Goal: Information Seeking & Learning: Obtain resource

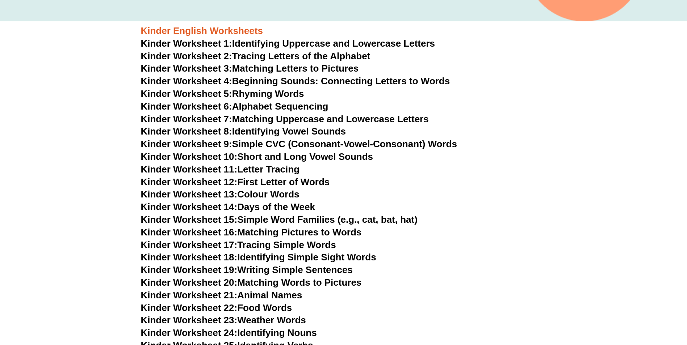
click at [307, 46] on link "Kinder Worksheet 1: Identifying Uppercase and Lowercase Letters" at bounding box center [288, 43] width 294 height 11
click at [253, 55] on link "Kinder Worksheet 2: Tracing Letters of the Alphabet" at bounding box center [256, 56] width 230 height 11
click at [254, 67] on link "Kinder Worksheet 3: Matching Letters to Pictures" at bounding box center [250, 68] width 218 height 11
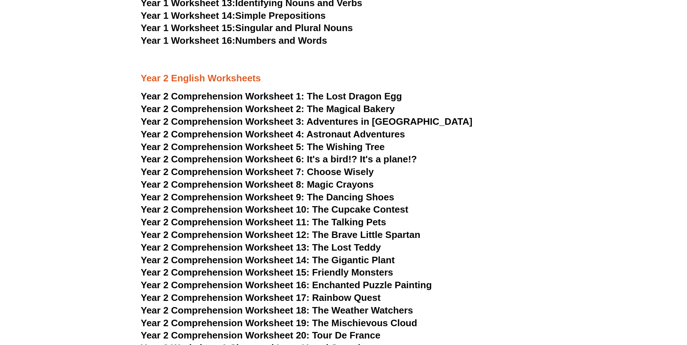
scroll to position [1484, 0]
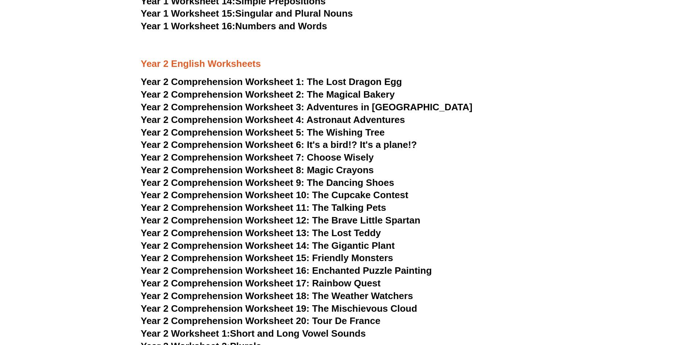
click at [343, 80] on span "The Lost Dragon Egg" at bounding box center [354, 81] width 95 height 11
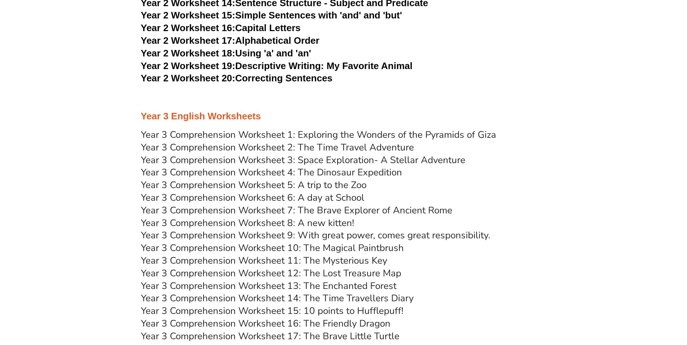
scroll to position [1955, 0]
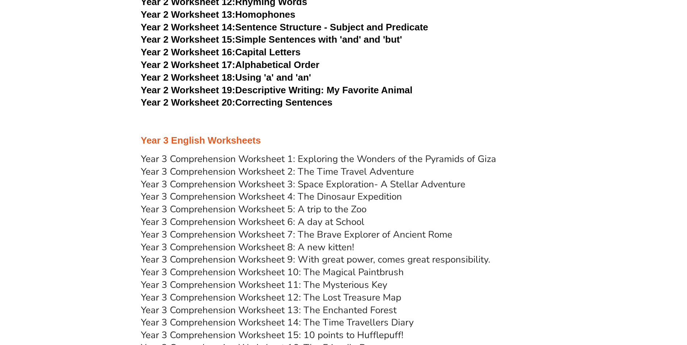
click at [278, 101] on link "Year 2 Worksheet 20: Correcting Sentences" at bounding box center [237, 102] width 192 height 11
click at [252, 89] on link "Year 2 Worksheet 19: Descriptive Writing: My Favorite Animal" at bounding box center [277, 90] width 272 height 11
click at [288, 43] on link "Year 2 Worksheet 15: Simple Sentences with 'and' and 'but'" at bounding box center [271, 39] width 261 height 11
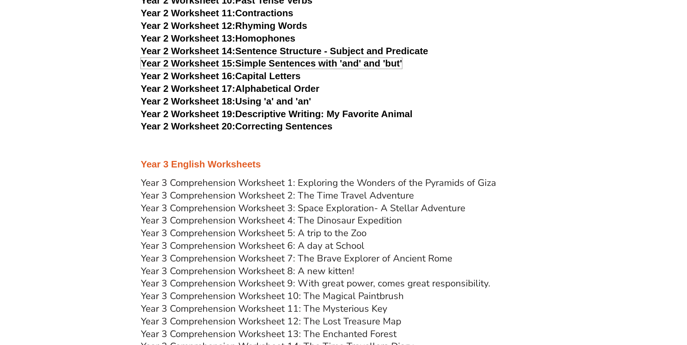
scroll to position [1919, 0]
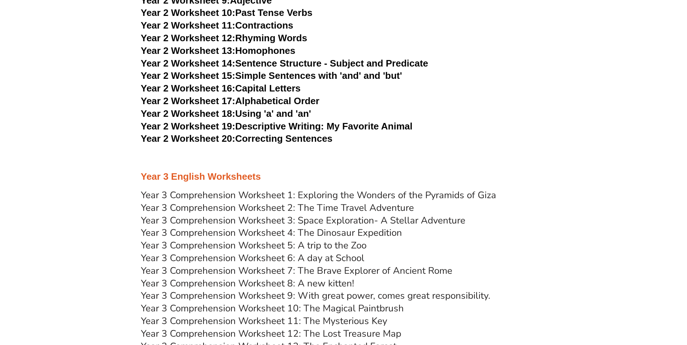
click at [276, 36] on link "Year 2 Worksheet 12: Rhyming Words" at bounding box center [224, 38] width 167 height 11
click at [207, 12] on span "Year 2 Worksheet 10:" at bounding box center [188, 12] width 94 height 11
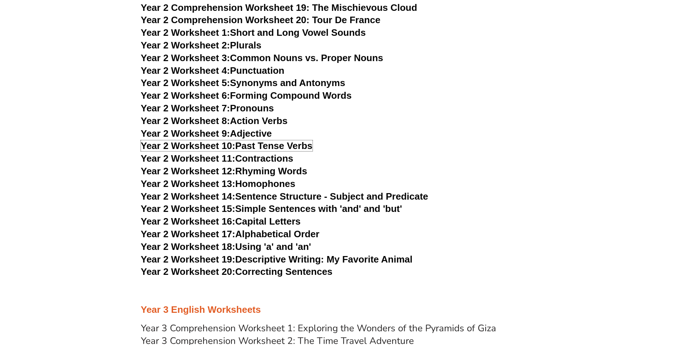
scroll to position [1774, 0]
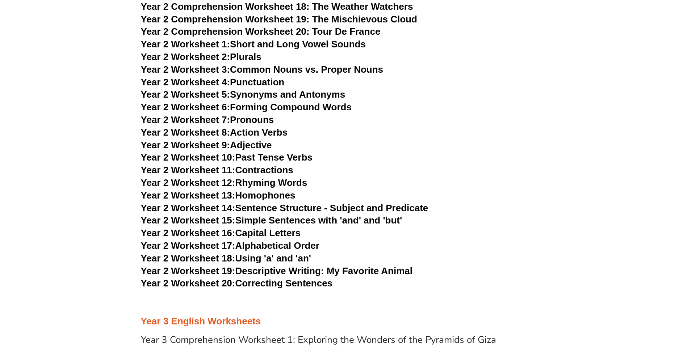
click at [297, 46] on link "Year 2 Worksheet 1: Short and Long Vowel Sounds" at bounding box center [253, 44] width 225 height 11
click at [253, 58] on link "Year 2 Worksheet 2: Plurals" at bounding box center [201, 56] width 121 height 11
click at [268, 81] on link "Year 2 Worksheet 4: Punctuation" at bounding box center [213, 82] width 144 height 11
click at [276, 107] on link "Year 2 Worksheet 6: Forming Compound Words" at bounding box center [246, 107] width 211 height 11
click at [274, 134] on link "Year 2 Worksheet 8: Action Verbs" at bounding box center [214, 132] width 147 height 11
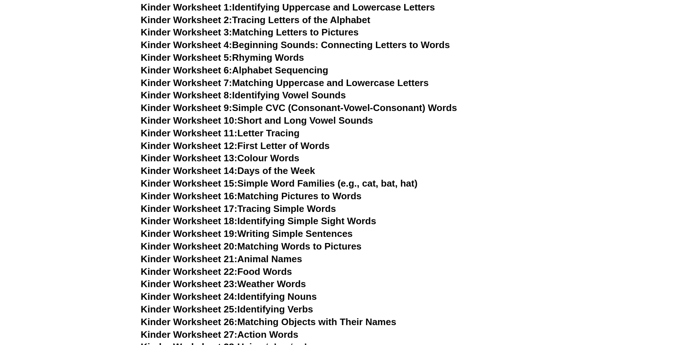
scroll to position [0, 0]
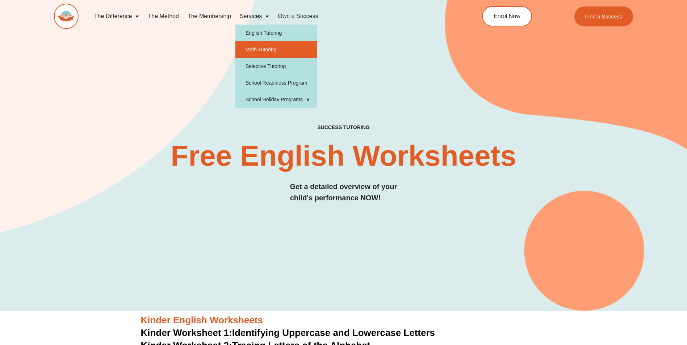
click at [266, 49] on link "Math Tutoring" at bounding box center [275, 49] width 81 height 17
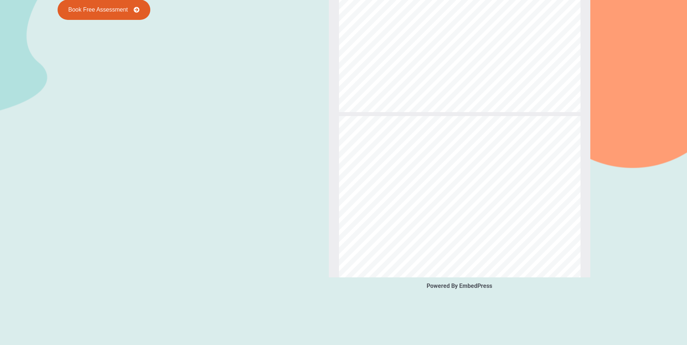
scroll to position [728, 0]
type input "*"
